Goal: Navigation & Orientation: Find specific page/section

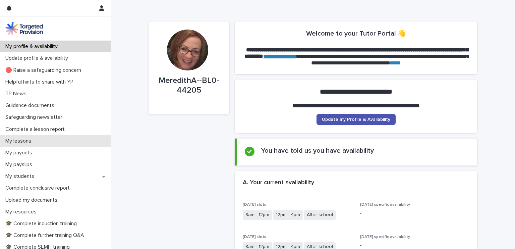
click at [24, 145] on div "My lessons" at bounding box center [55, 141] width 111 height 12
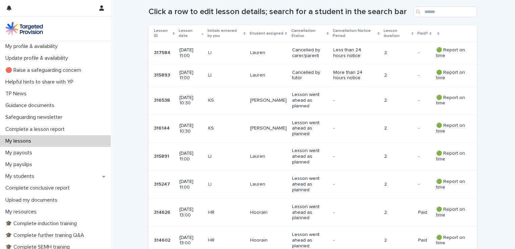
scroll to position [125, 0]
click at [181, 155] on p "[DATE] 11:00" at bounding box center [190, 155] width 23 height 11
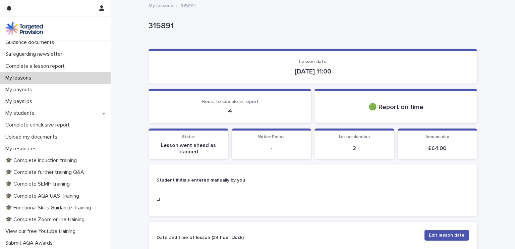
scroll to position [52, 0]
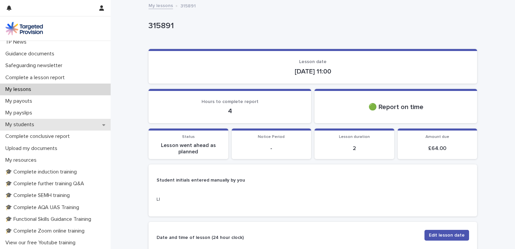
click at [102, 124] on icon at bounding box center [103, 124] width 3 height 5
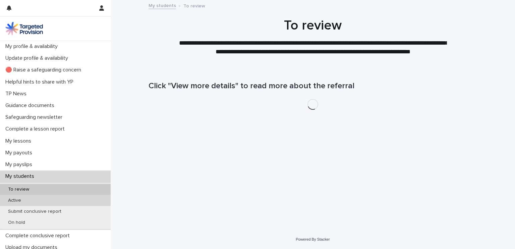
click at [13, 200] on p "Active" at bounding box center [15, 200] width 24 height 6
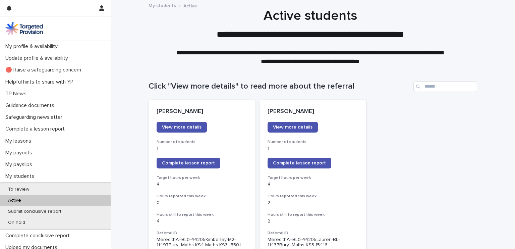
click at [13, 200] on p "Active" at bounding box center [15, 200] width 24 height 6
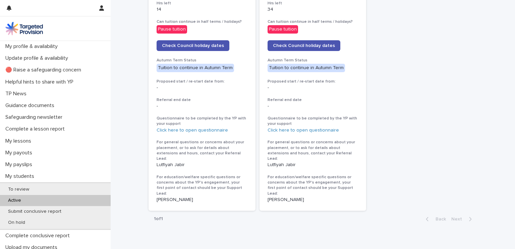
scroll to position [352, 0]
